Goal: Task Accomplishment & Management: Use online tool/utility

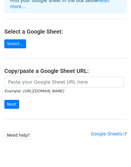
scroll to position [65, 0]
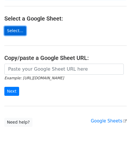
click at [19, 26] on link "Select..." at bounding box center [15, 30] width 22 height 9
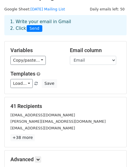
scroll to position [14, 0]
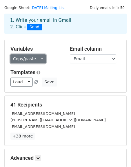
click at [40, 58] on link "Copy/paste..." at bounding box center [27, 58] width 35 height 9
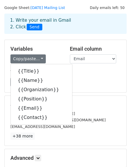
click at [61, 43] on div "Variables Copy/paste... {{Title}} {{Name}} {{Organization}} {{Position}} {{Emai…" at bounding box center [66, 66] width 122 height 52
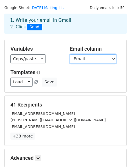
click at [111, 60] on select "Title Name Organization Position Email Contact" at bounding box center [93, 58] width 46 height 9
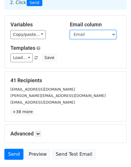
scroll to position [40, 0]
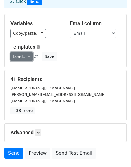
click at [25, 56] on link "Load..." at bounding box center [21, 56] width 22 height 9
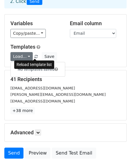
click at [35, 56] on span at bounding box center [35, 57] width 3 height 4
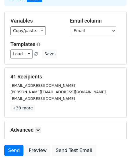
scroll to position [41, 0]
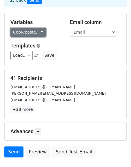
click at [42, 31] on link "Copy/paste..." at bounding box center [27, 32] width 35 height 9
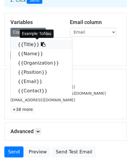
click at [27, 43] on link "{{Title}}" at bounding box center [41, 44] width 61 height 9
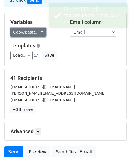
click at [39, 33] on link "Copy/paste..." at bounding box center [27, 32] width 35 height 9
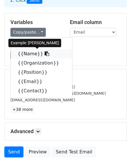
click at [33, 52] on link "{{Name}}" at bounding box center [41, 53] width 61 height 9
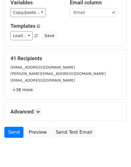
scroll to position [81, 0]
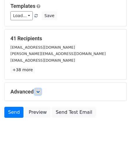
click at [41, 89] on link at bounding box center [38, 92] width 6 height 6
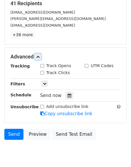
scroll to position [121, 0]
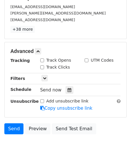
click at [42, 60] on input "Track Opens" at bounding box center [42, 61] width 4 height 4
checkbox input "true"
click at [42, 67] on input "Track Clicks" at bounding box center [42, 67] width 4 height 4
checkbox input "true"
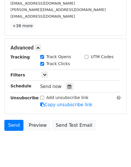
scroll to position [130, 0]
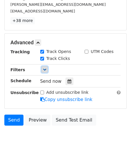
click at [44, 70] on icon at bounding box center [44, 69] width 3 height 3
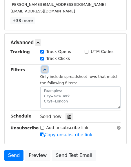
click at [44, 70] on icon at bounding box center [44, 69] width 3 height 3
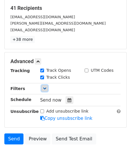
scroll to position [138, 0]
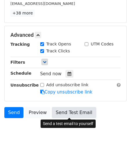
click at [69, 112] on link "Send Test Email" at bounding box center [74, 112] width 44 height 11
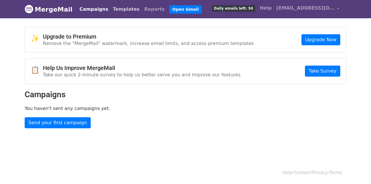
click at [113, 9] on link "Templates" at bounding box center [125, 9] width 31 height 12
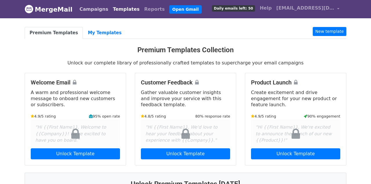
click at [82, 11] on link "Campaigns" at bounding box center [93, 9] width 33 height 12
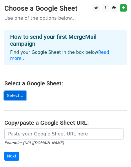
click at [15, 91] on link "Select..." at bounding box center [15, 95] width 22 height 9
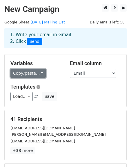
click at [39, 72] on link "Copy/paste..." at bounding box center [27, 73] width 35 height 9
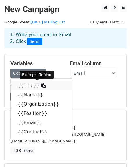
click at [33, 85] on link "{{Title}}" at bounding box center [41, 85] width 61 height 9
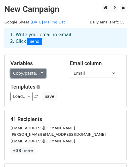
click at [38, 74] on link "Copy/paste..." at bounding box center [27, 73] width 35 height 9
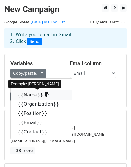
click at [26, 96] on link "{{Name}}" at bounding box center [41, 94] width 61 height 9
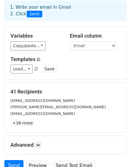
scroll to position [28, 0]
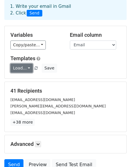
click at [26, 68] on link "Load..." at bounding box center [21, 68] width 22 height 9
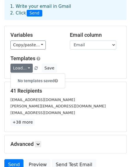
click at [75, 65] on div "Load... No templates saved Save" at bounding box center [65, 68] width 119 height 9
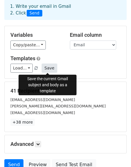
click at [50, 67] on button "Save" at bounding box center [49, 68] width 15 height 9
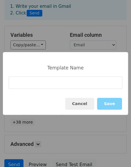
click at [14, 83] on input at bounding box center [66, 82] width 114 height 12
drag, startPoint x: 75, startPoint y: 83, endPoint x: 45, endPoint y: 83, distance: 29.3
click at [45, 83] on input "A Step for Peace [DATE]" at bounding box center [66, 82] width 114 height 12
click at [12, 84] on input "A Step for Peace" at bounding box center [66, 82] width 114 height 12
drag, startPoint x: 23, startPoint y: 82, endPoint x: 7, endPoint y: 82, distance: 16.5
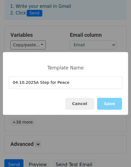
click at [7, 82] on div "04.10.2025A Step for Peace" at bounding box center [65, 82] width 125 height 12
click at [34, 83] on input "06.09.2025A Step for Peace" at bounding box center [66, 82] width 114 height 12
click at [84, 81] on input "[DATE] A Step for Peace" at bounding box center [66, 82] width 114 height 12
type input "[DATE] A Step for Peace"
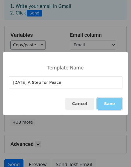
click at [110, 102] on button "Save" at bounding box center [109, 104] width 25 height 12
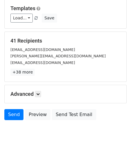
scroll to position [81, 0]
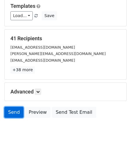
click at [14, 112] on link "Send" at bounding box center [13, 112] width 19 height 11
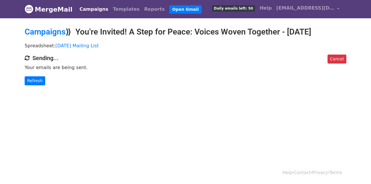
scroll to position [1, 0]
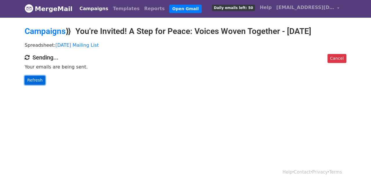
click at [35, 85] on link "Refresh" at bounding box center [35, 80] width 21 height 9
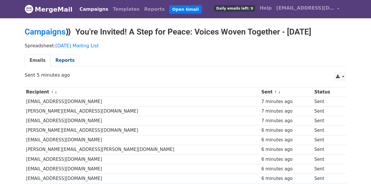
click at [66, 66] on link "Reports" at bounding box center [64, 60] width 29 height 12
